Goal: Information Seeking & Learning: Compare options

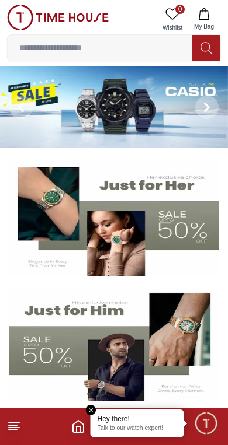
click at [51, 113] on img at bounding box center [114, 107] width 228 height 82
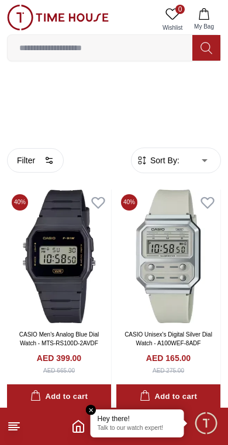
scroll to position [21, 0]
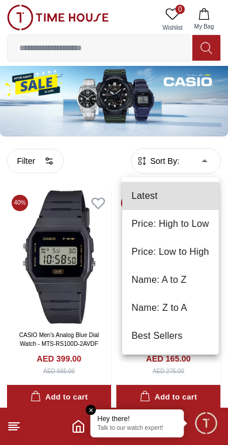
click at [188, 226] on li "Price: High to Low" at bounding box center [170, 224] width 96 height 28
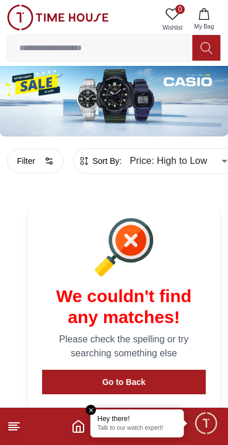
type input "*"
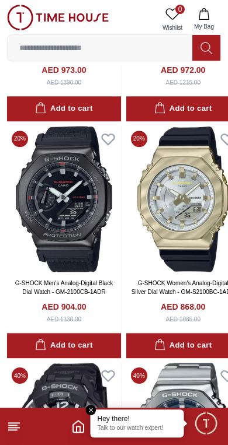
scroll to position [1270, 0]
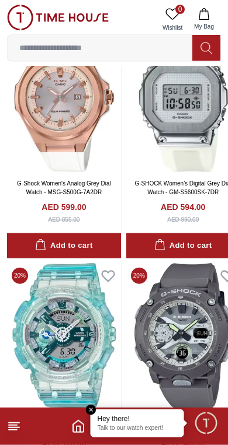
scroll to position [3271, 0]
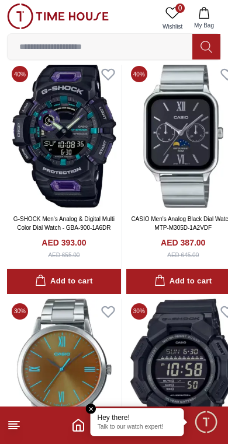
scroll to position [7028, 0]
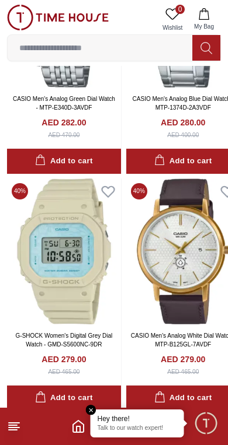
scroll to position [13792, 0]
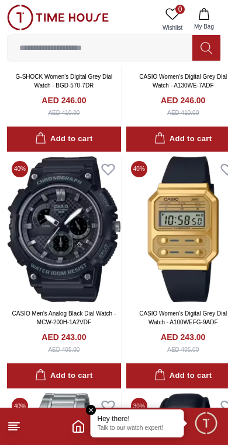
scroll to position [17133, 0]
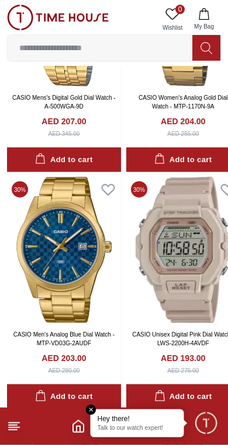
scroll to position [21890, 0]
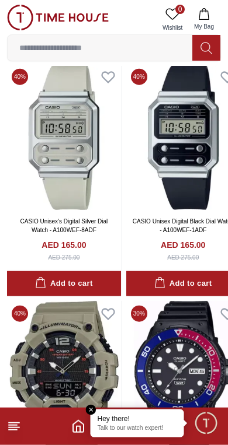
scroll to position [25291, 0]
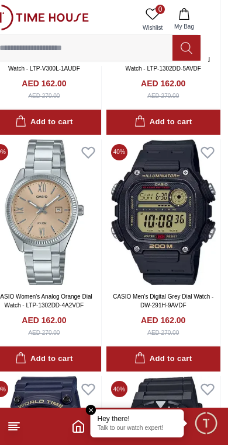
scroll to position [26401, 20]
